Goal: Information Seeking & Learning: Compare options

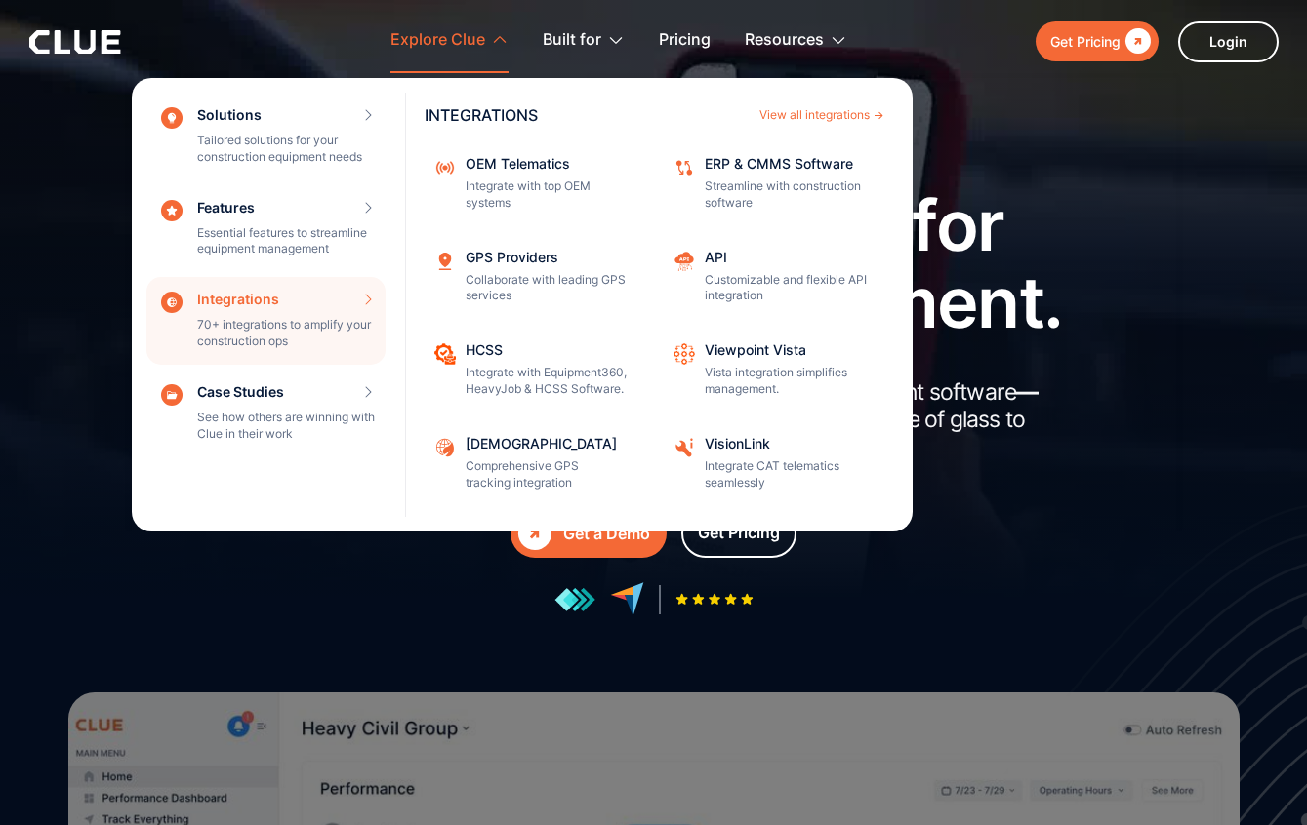
click at [245, 320] on div "Integrations 70+ integrations to amplify your construction ops INTEGRATIONS Vie…" at bounding box center [265, 321] width 239 height 88
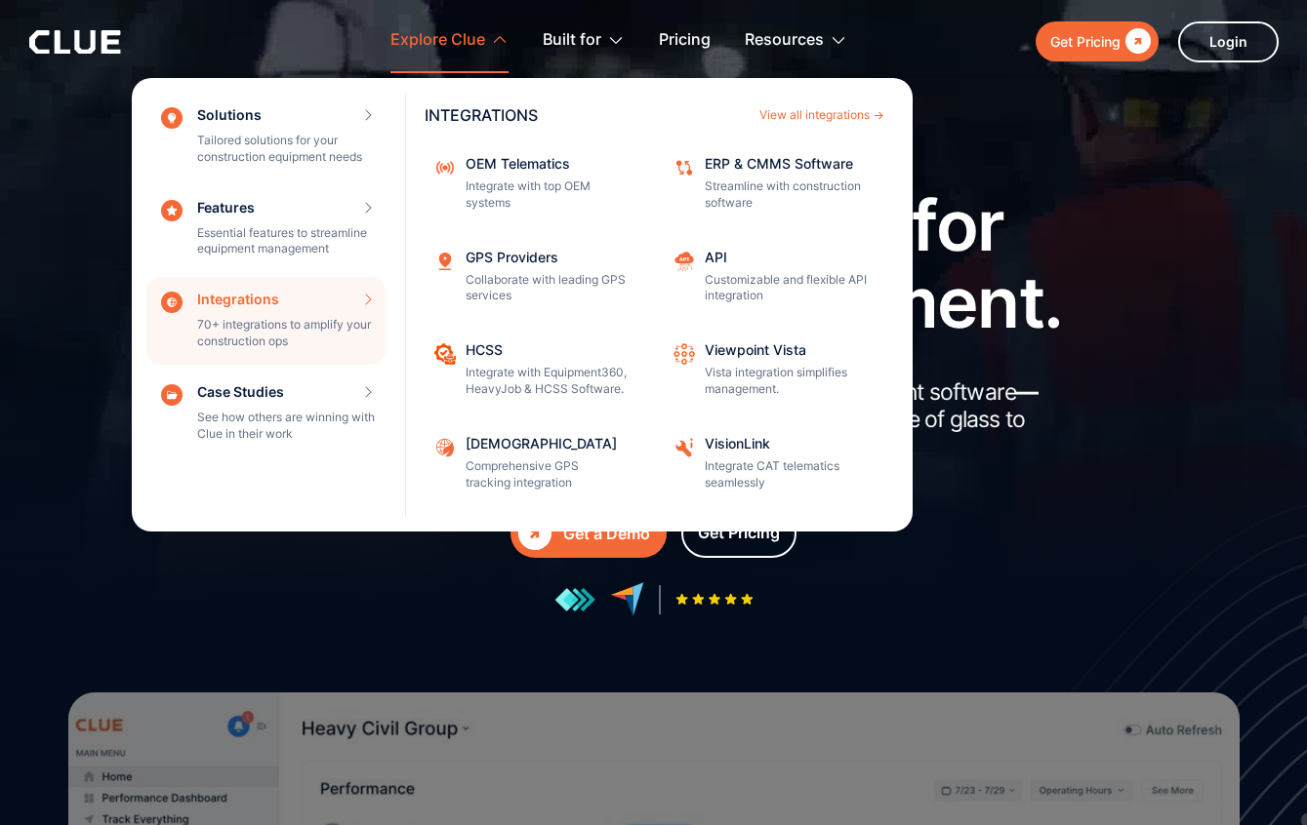
click at [362, 302] on div "Integrations 70+ integrations to amplify your construction ops INTEGRATIONS Vie…" at bounding box center [265, 321] width 239 height 88
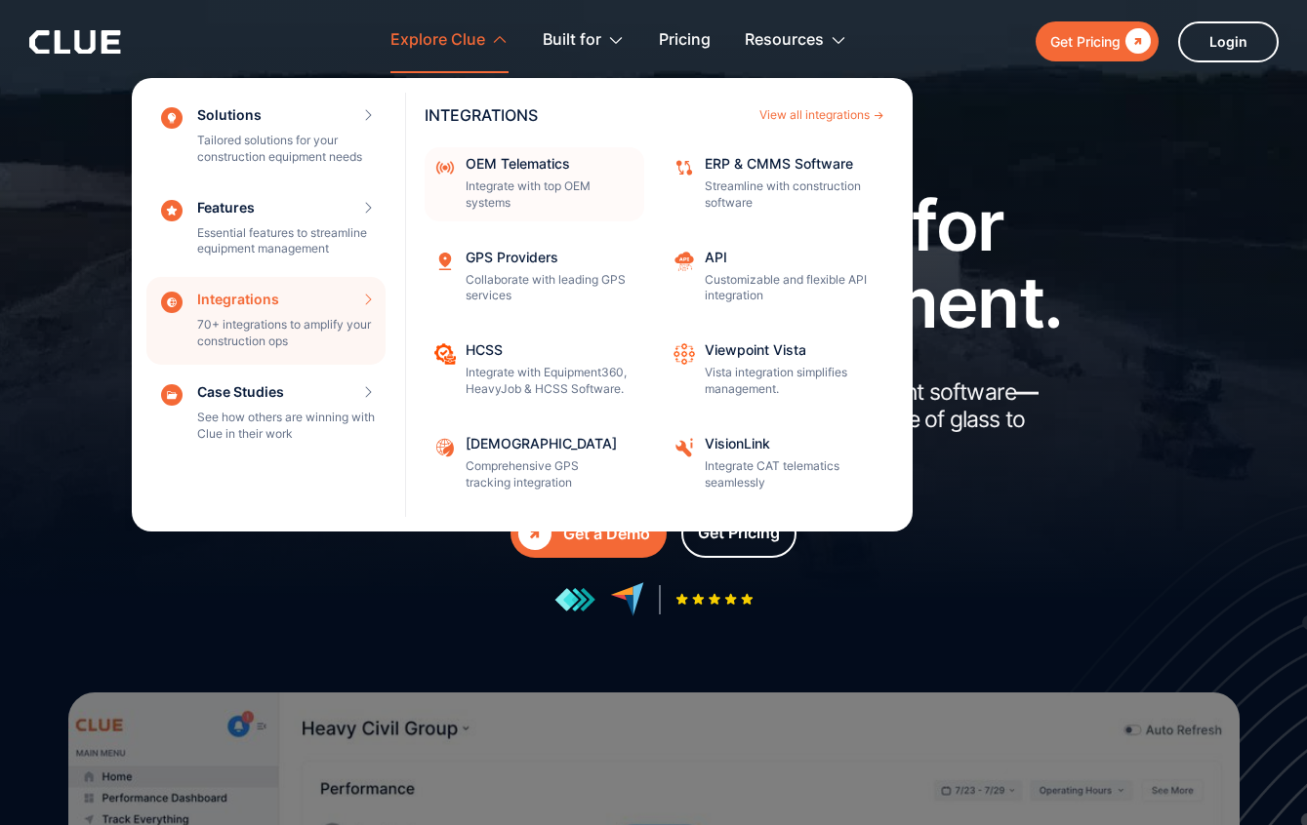
click at [503, 192] on p "Integrate with top OEM systems" at bounding box center [548, 195] width 166 height 33
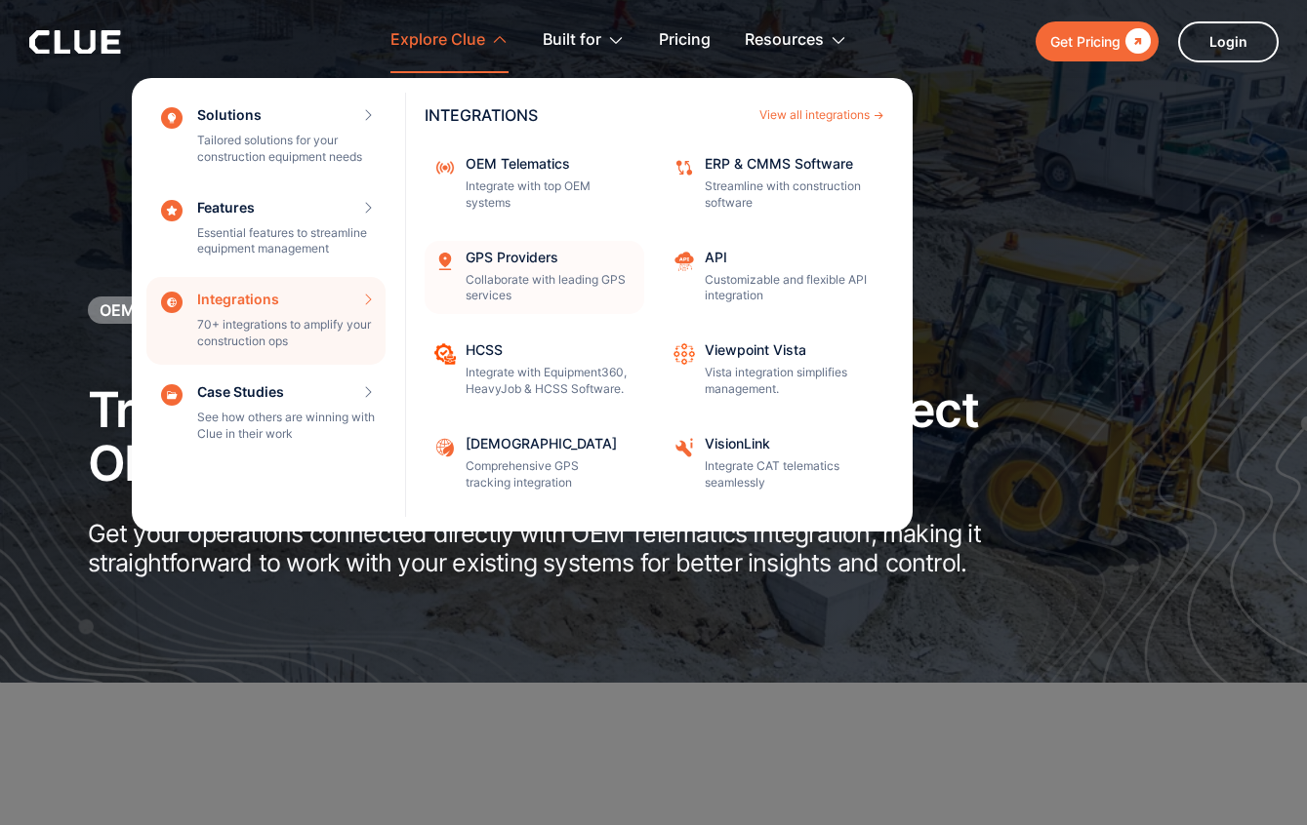
click at [494, 281] on p "Collaborate with leading GPS services" at bounding box center [548, 288] width 166 height 33
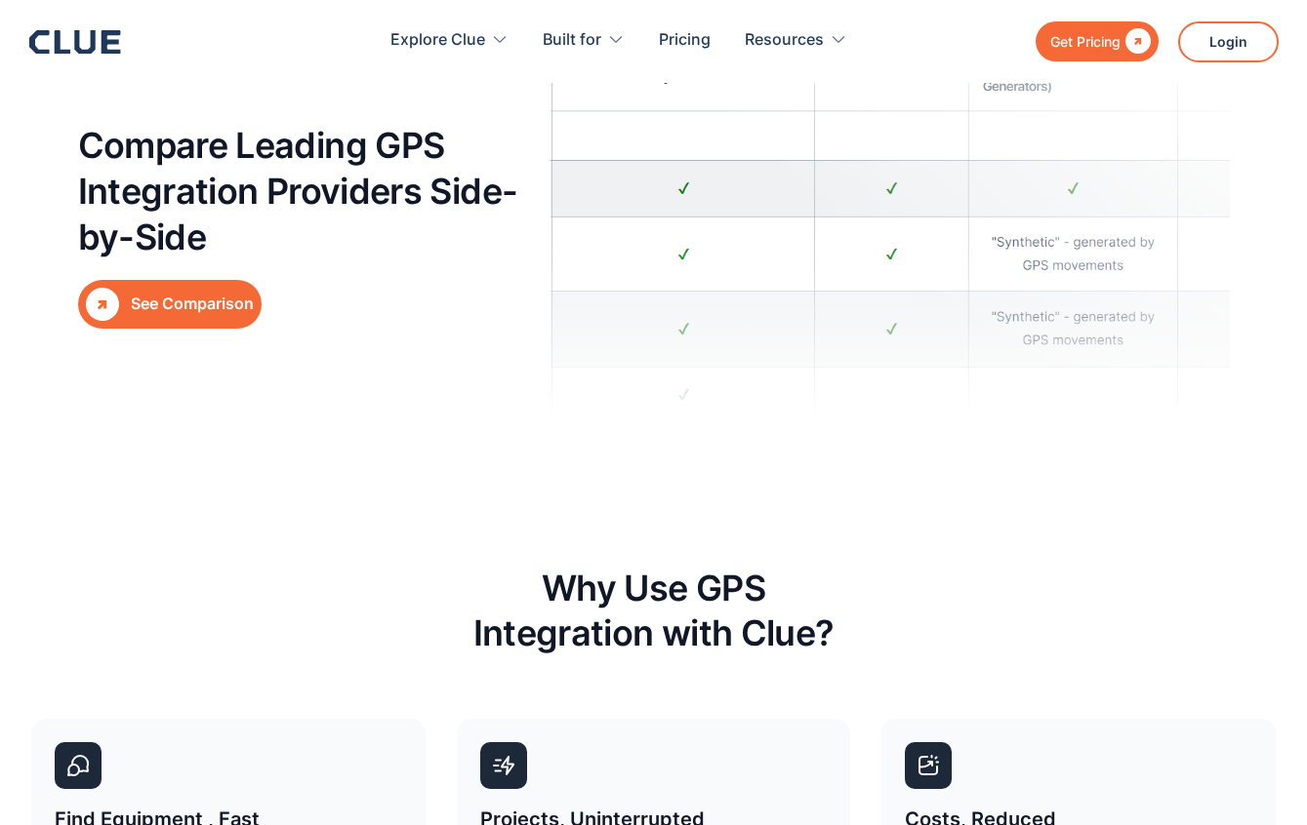
scroll to position [7021, 0]
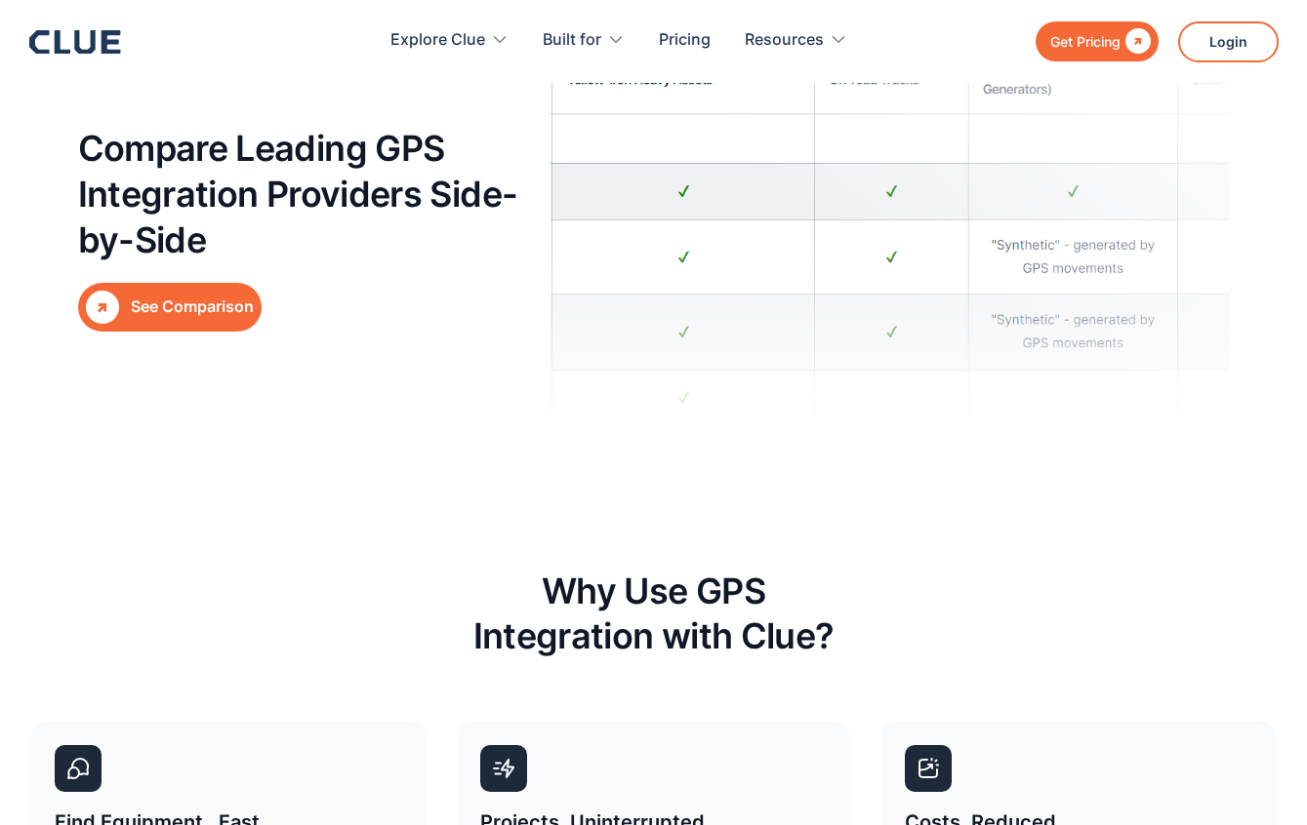
click at [178, 287] on link " See Comparison" at bounding box center [169, 307] width 183 height 49
